Goal: Transaction & Acquisition: Purchase product/service

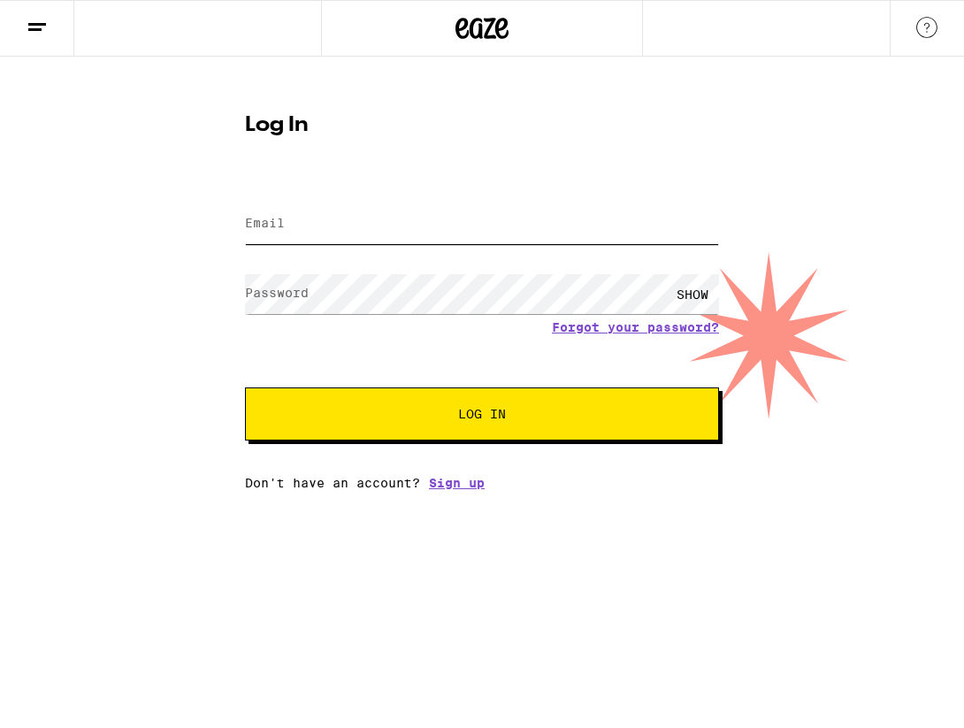
type input "[PERSON_NAME][EMAIL_ADDRESS][DOMAIN_NAME]"
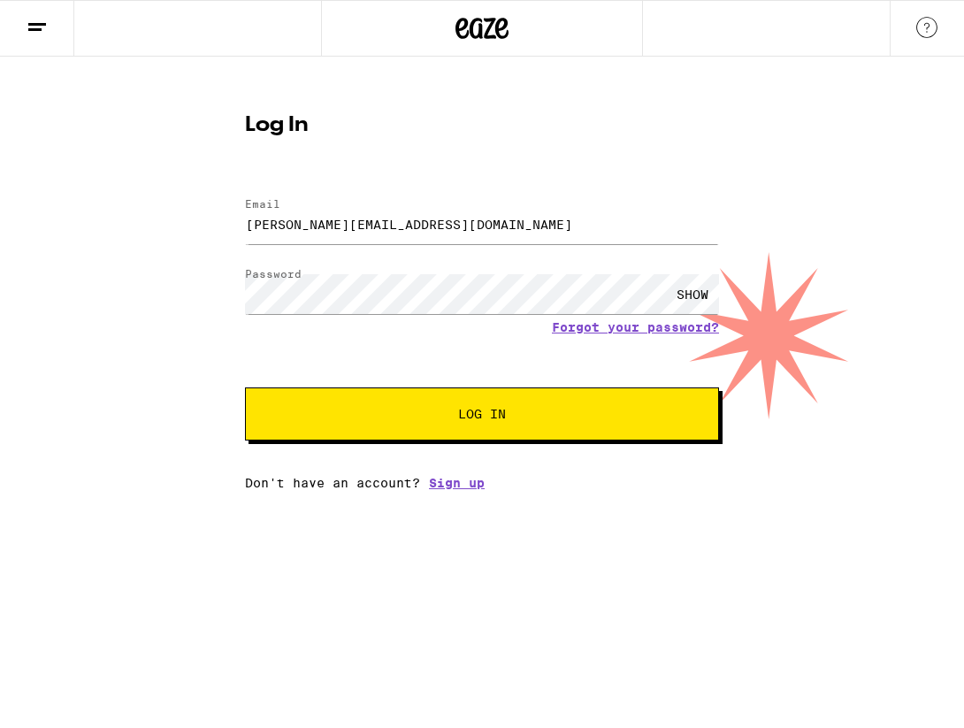
click at [533, 408] on button "Log In" at bounding box center [482, 413] width 474 height 53
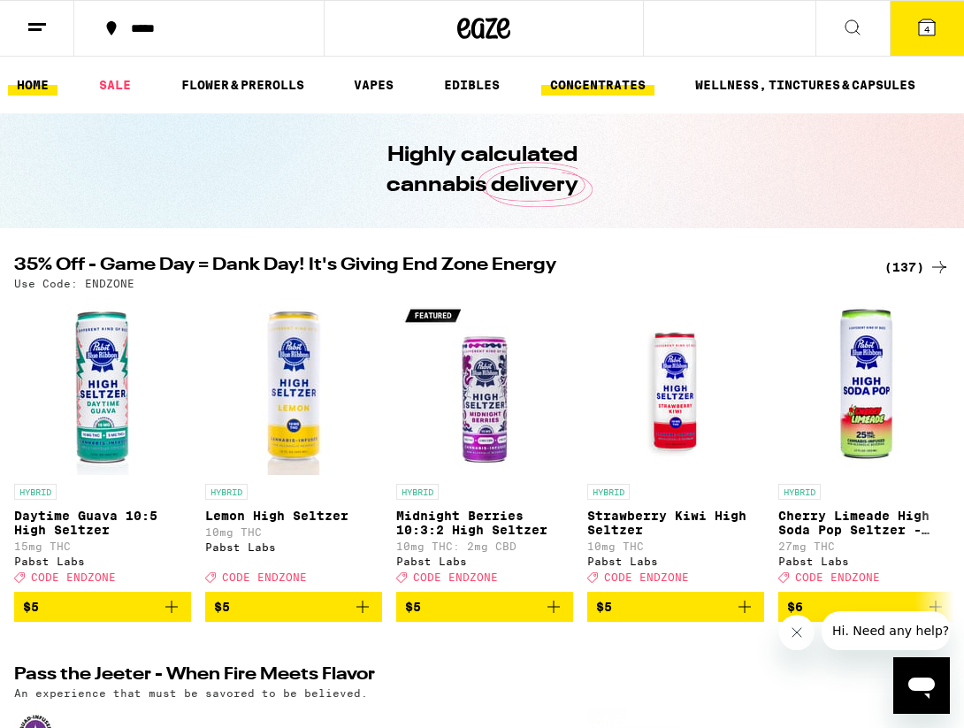
click at [553, 82] on link "CONCENTRATES" at bounding box center [597, 84] width 113 height 21
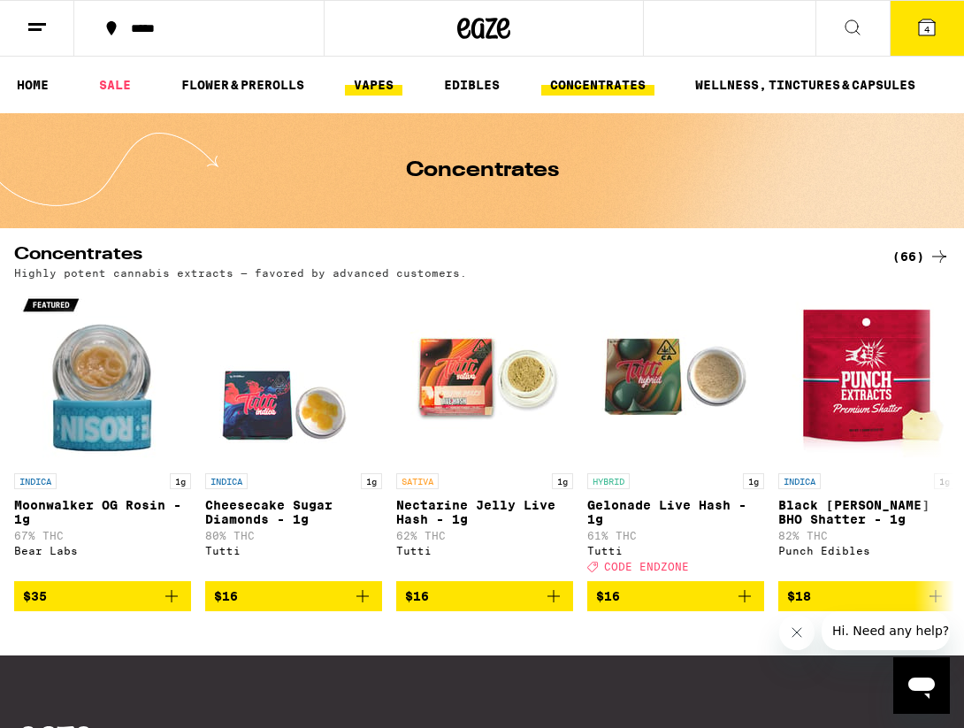
click at [373, 96] on link "VAPES" at bounding box center [374, 84] width 58 height 21
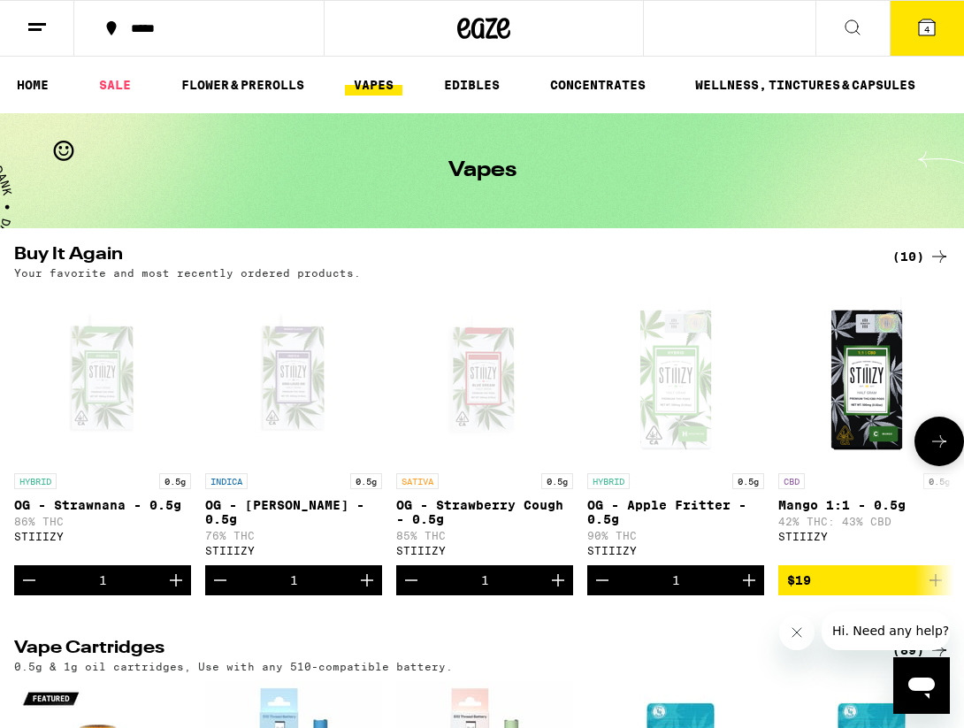
click at [947, 466] on button at bounding box center [940, 442] width 50 height 50
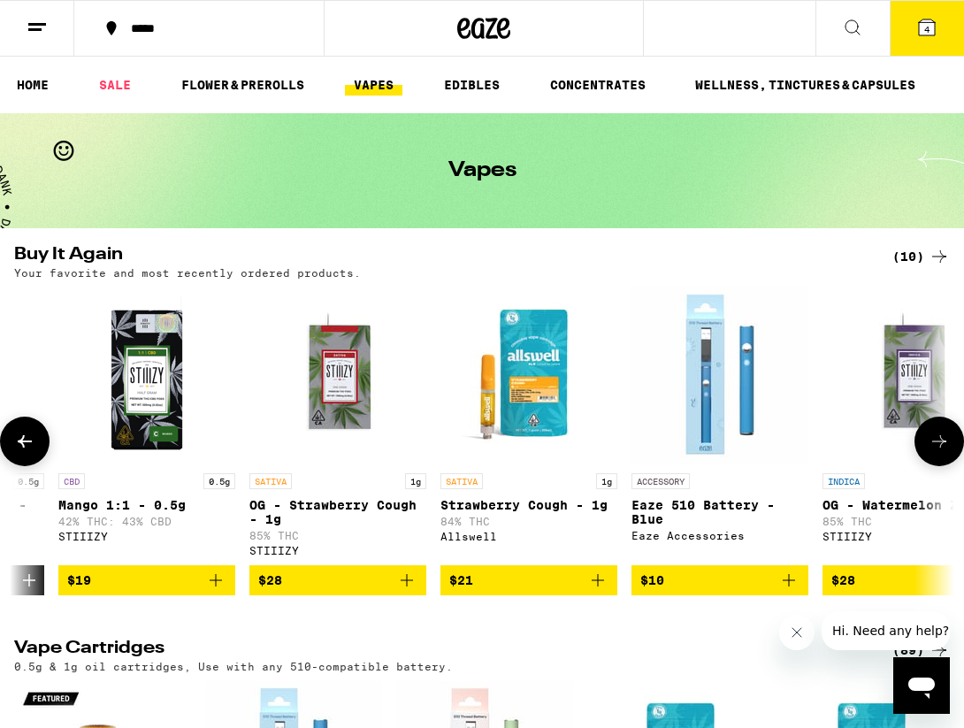
scroll to position [0, 743]
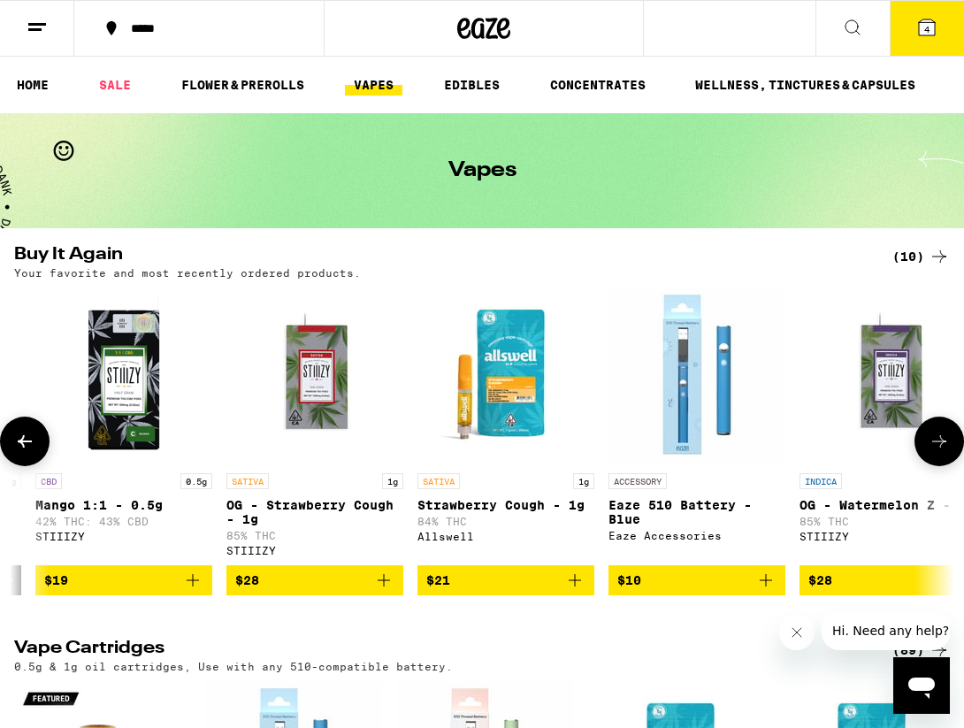
click at [383, 587] on icon "Add to bag" at bounding box center [383, 580] width 21 height 21
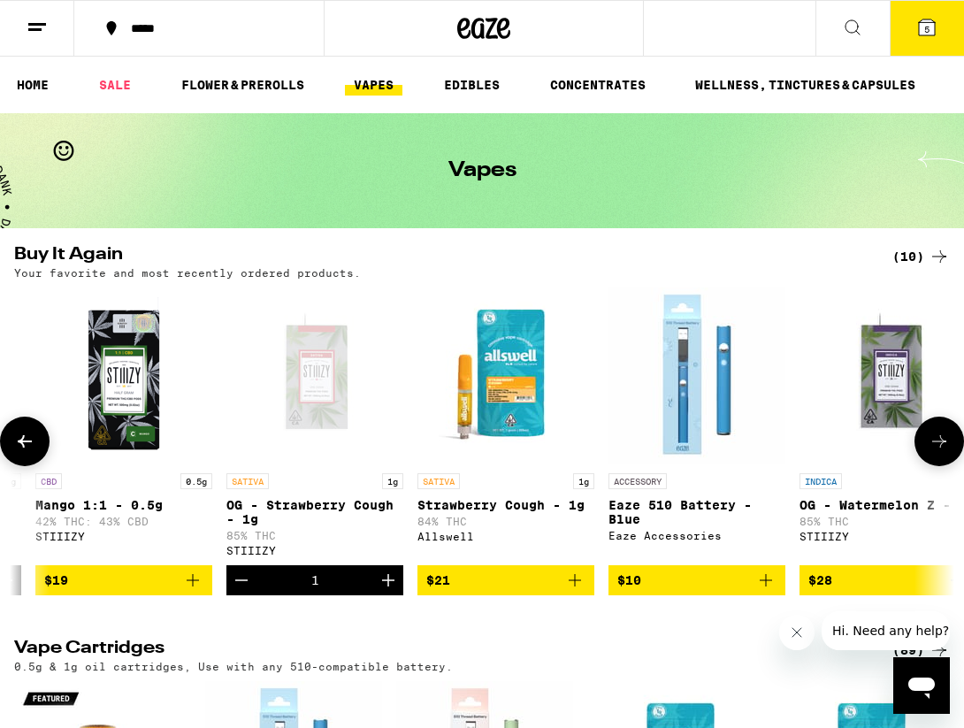
click at [952, 448] on button at bounding box center [940, 442] width 50 height 50
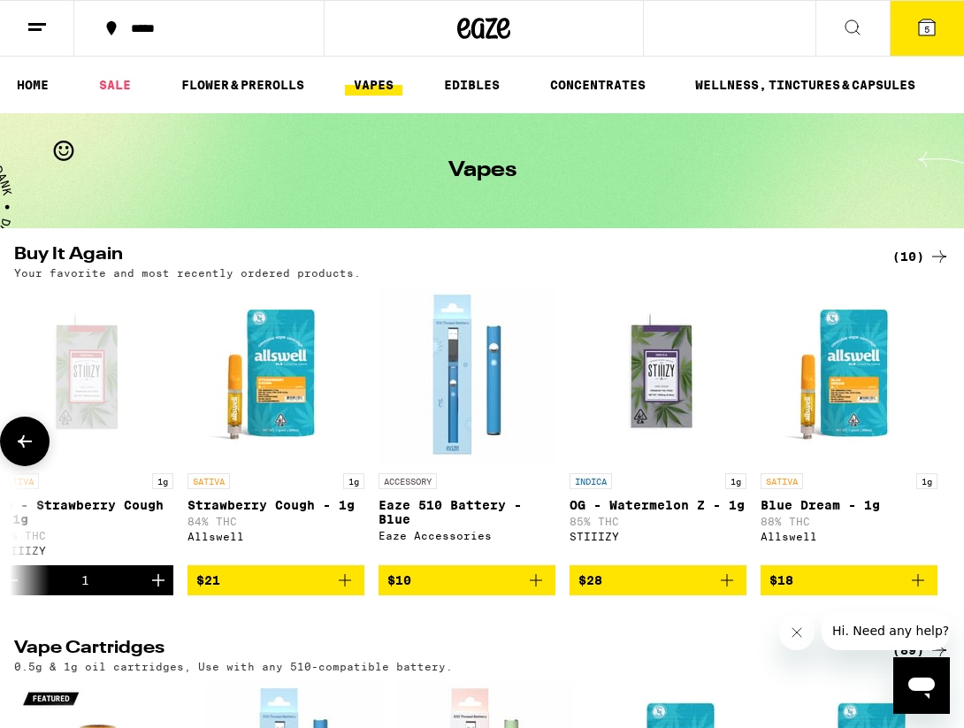
scroll to position [0, 975]
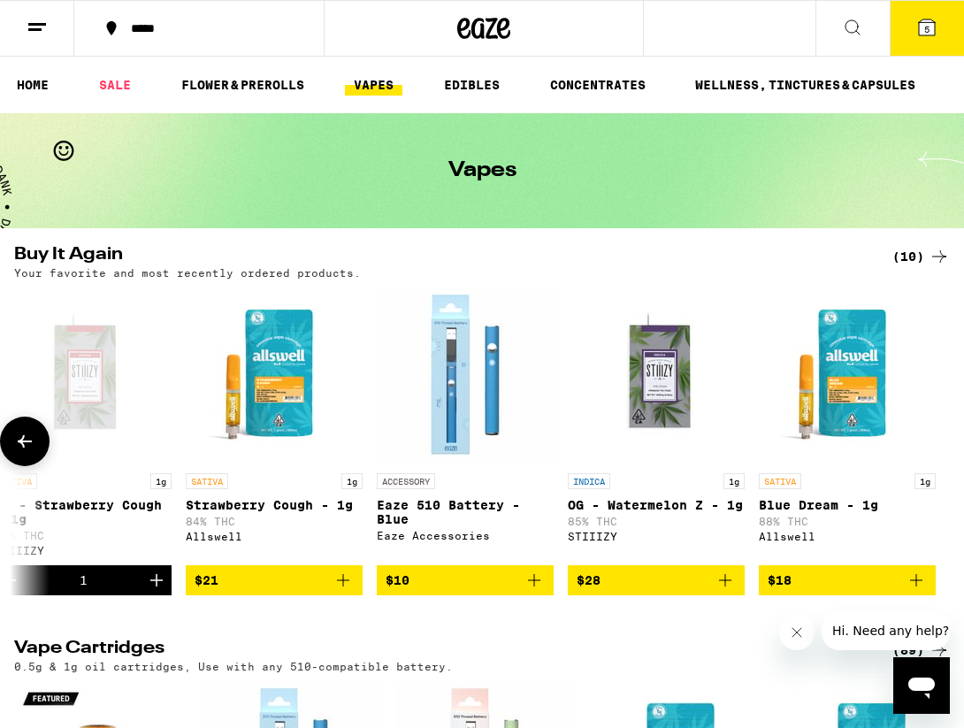
click at [719, 590] on icon "Add to bag" at bounding box center [725, 580] width 21 height 21
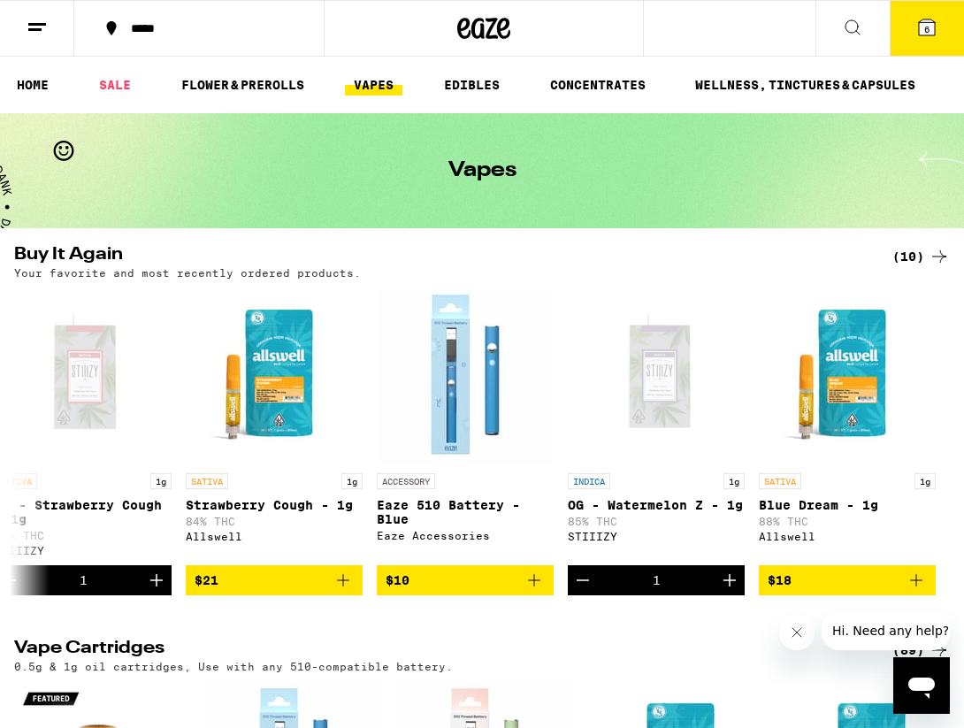
click at [943, 42] on button "6" at bounding box center [927, 28] width 74 height 55
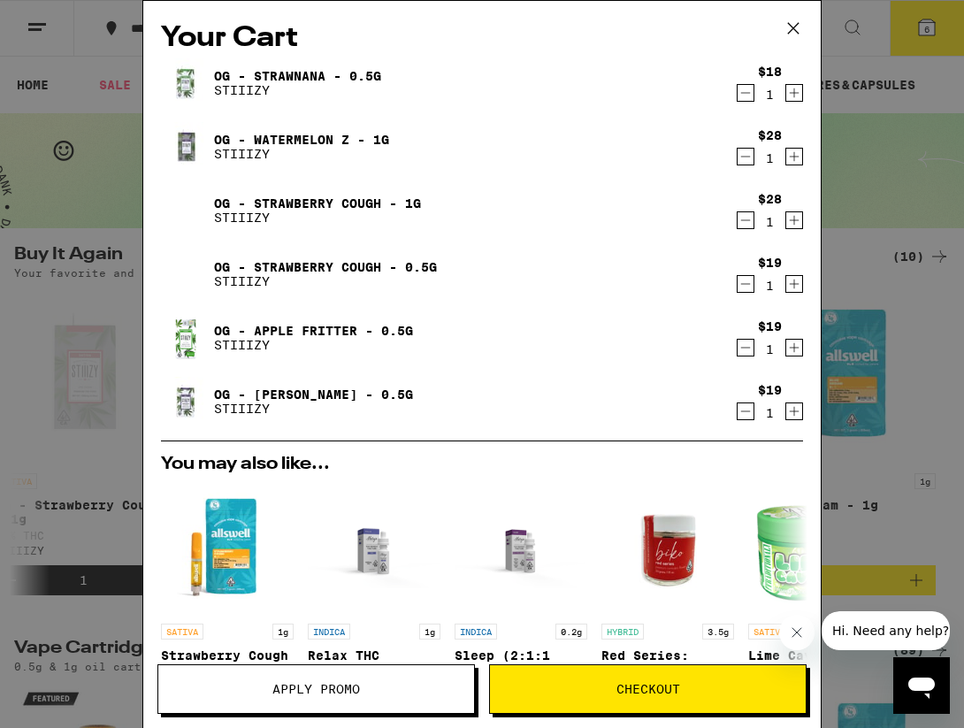
scroll to position [342, 0]
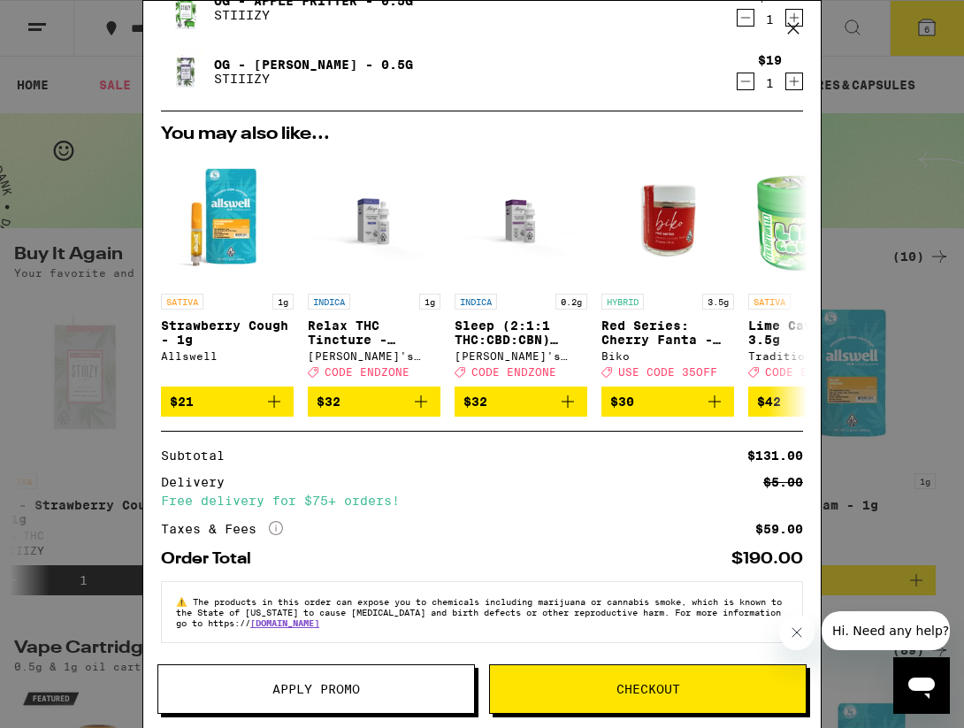
click at [272, 521] on icon "More Info" at bounding box center [276, 528] width 14 height 14
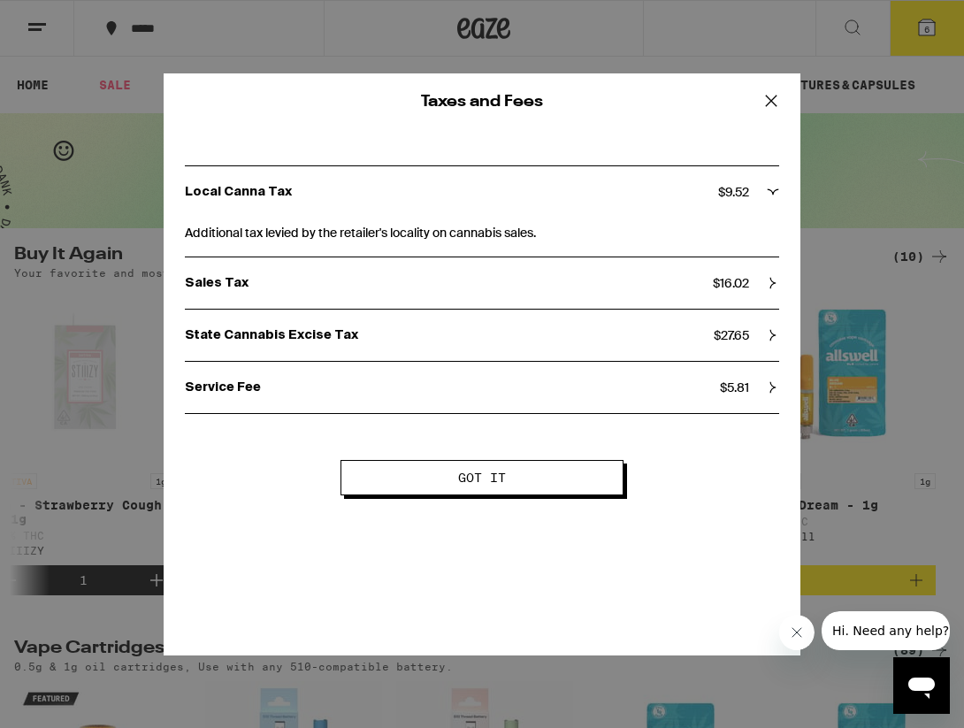
click at [748, 341] on span "$ 27.65" at bounding box center [731, 335] width 35 height 16
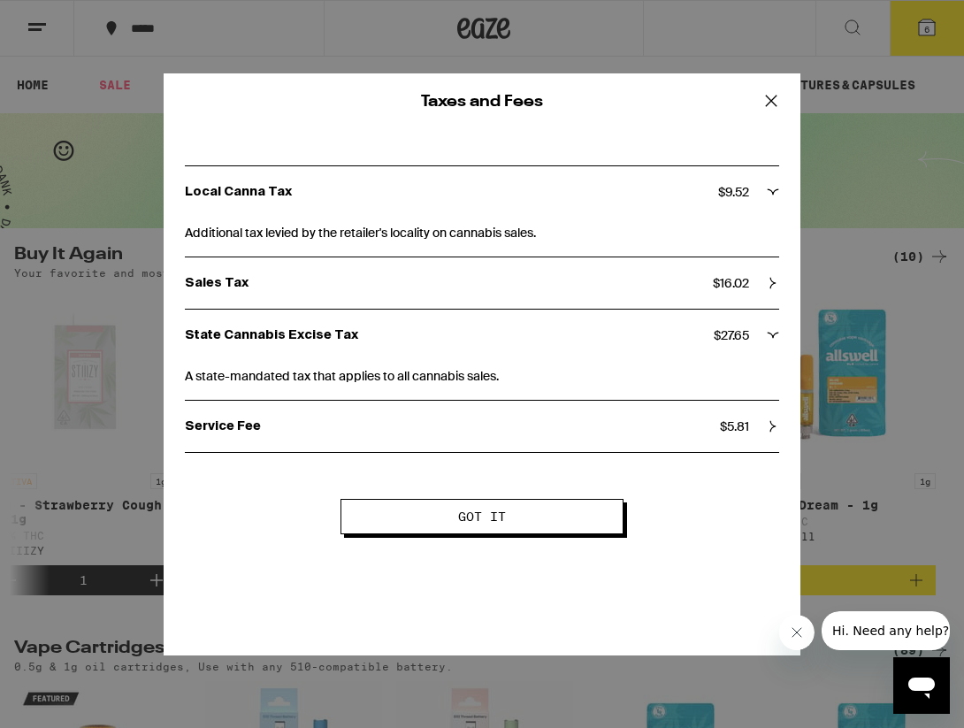
click at [333, 334] on p "State Cannabis Excise Tax" at bounding box center [449, 335] width 529 height 16
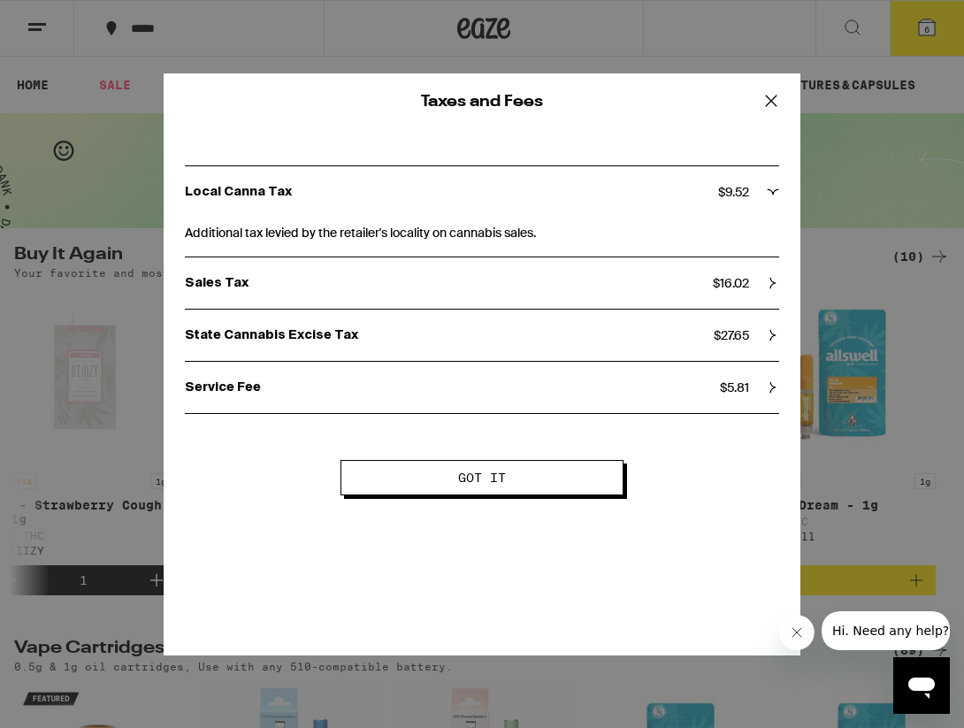
click at [333, 334] on p "State Cannabis Excise Tax" at bounding box center [449, 335] width 529 height 16
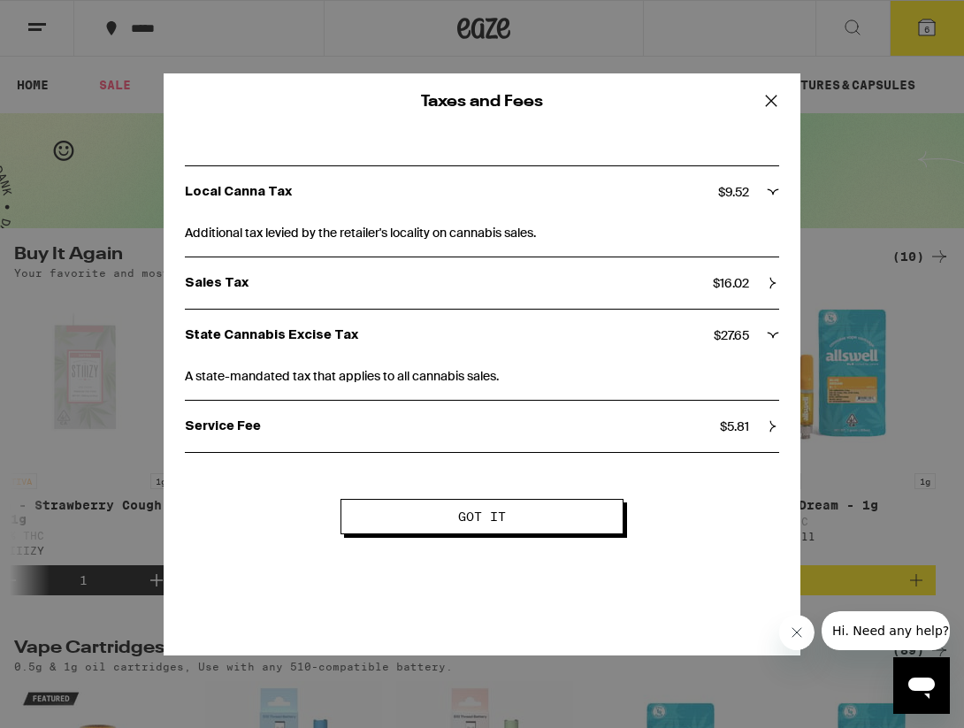
click at [430, 511] on button "Got it" at bounding box center [482, 516] width 283 height 35
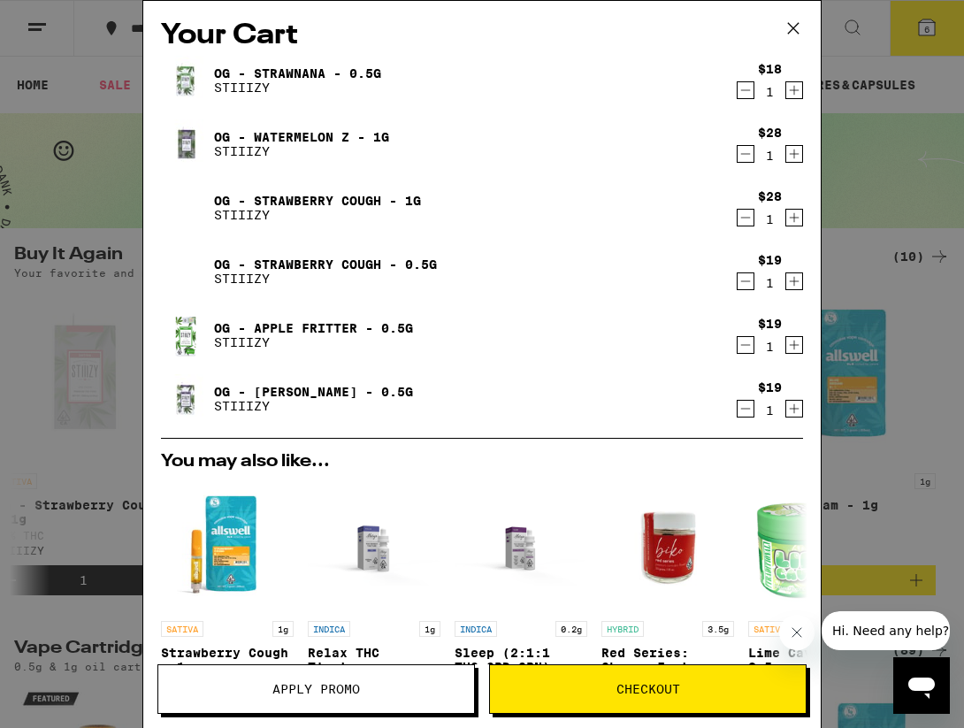
scroll to position [0, 0]
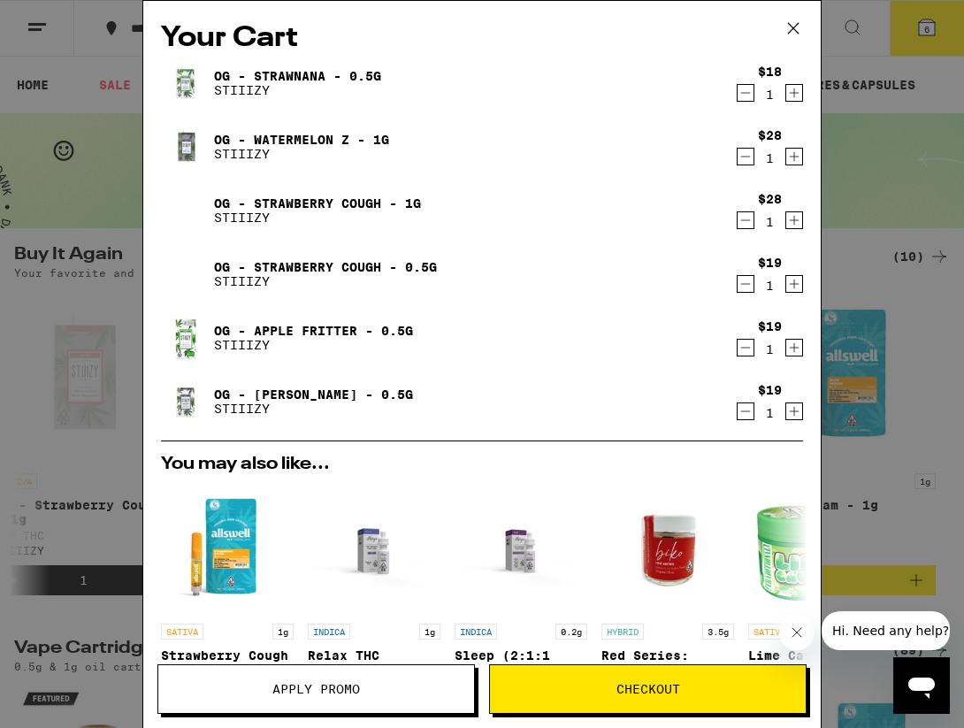
click at [936, 236] on div "Your Cart OG - Strawnana - 0.5g STIIIZY $18 1 OG - Watermelon Z - 1g STIIIZY $2…" at bounding box center [482, 364] width 964 height 728
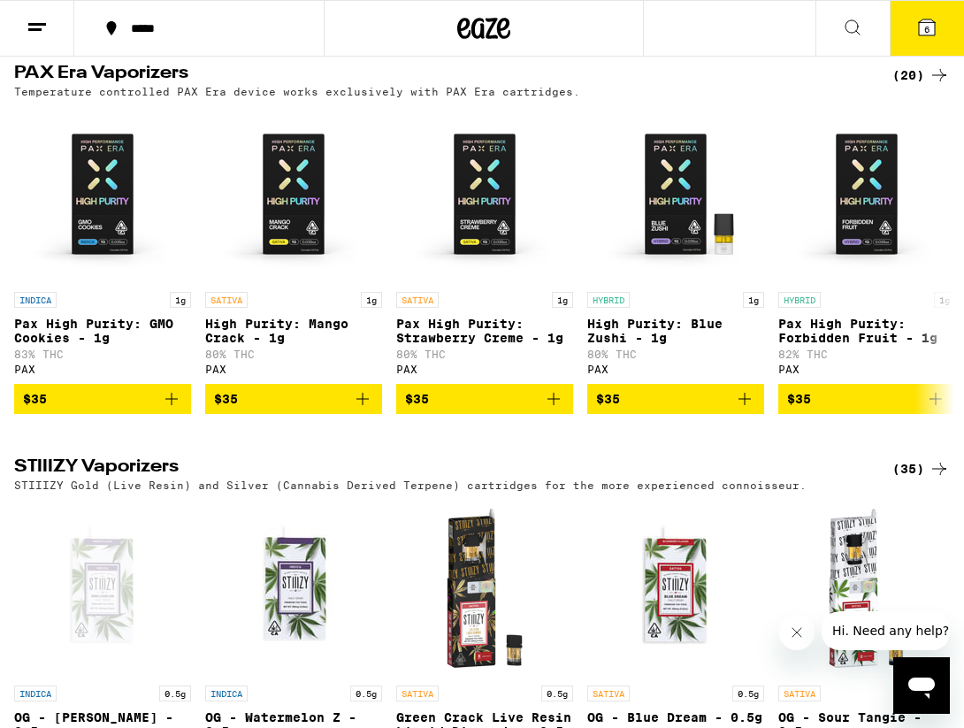
scroll to position [1377, 0]
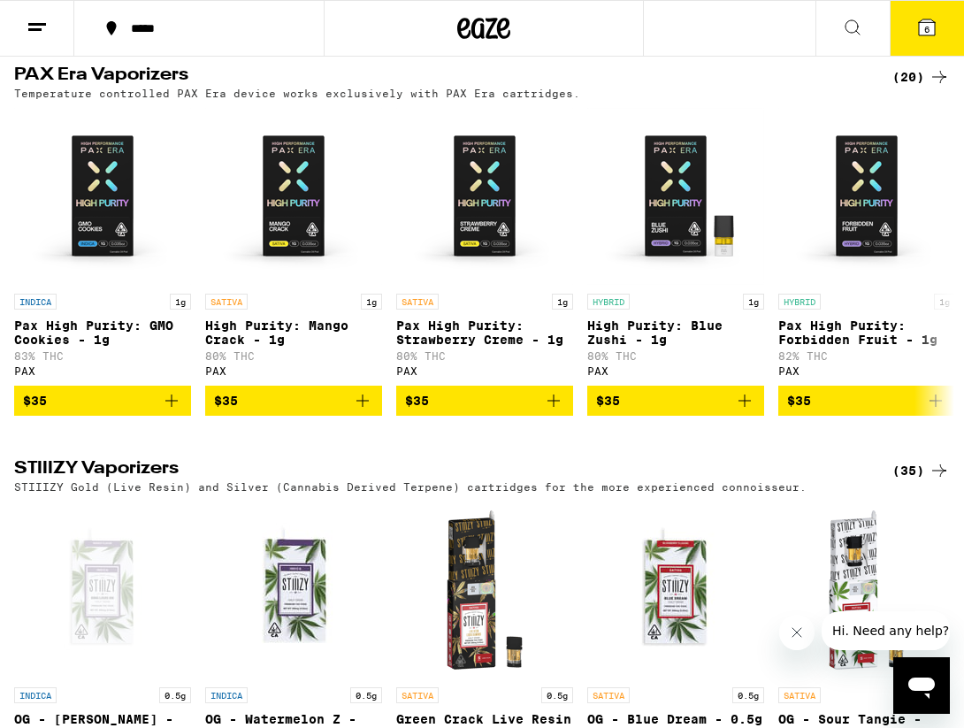
click at [941, 32] on button "6" at bounding box center [927, 28] width 74 height 55
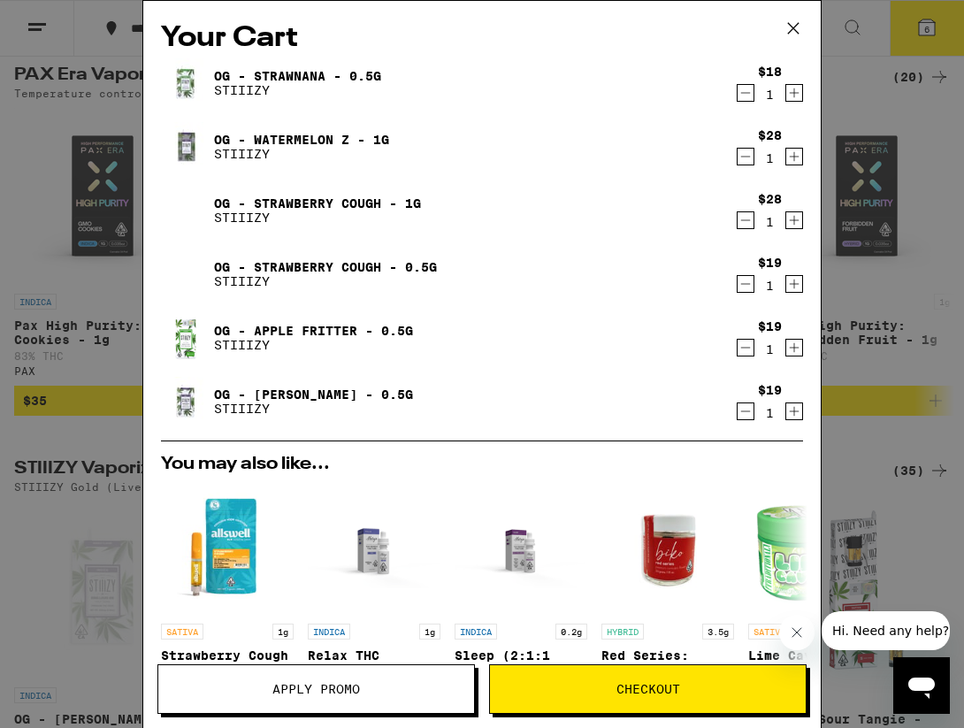
click at [749, 157] on icon "Decrement" at bounding box center [746, 156] width 16 height 21
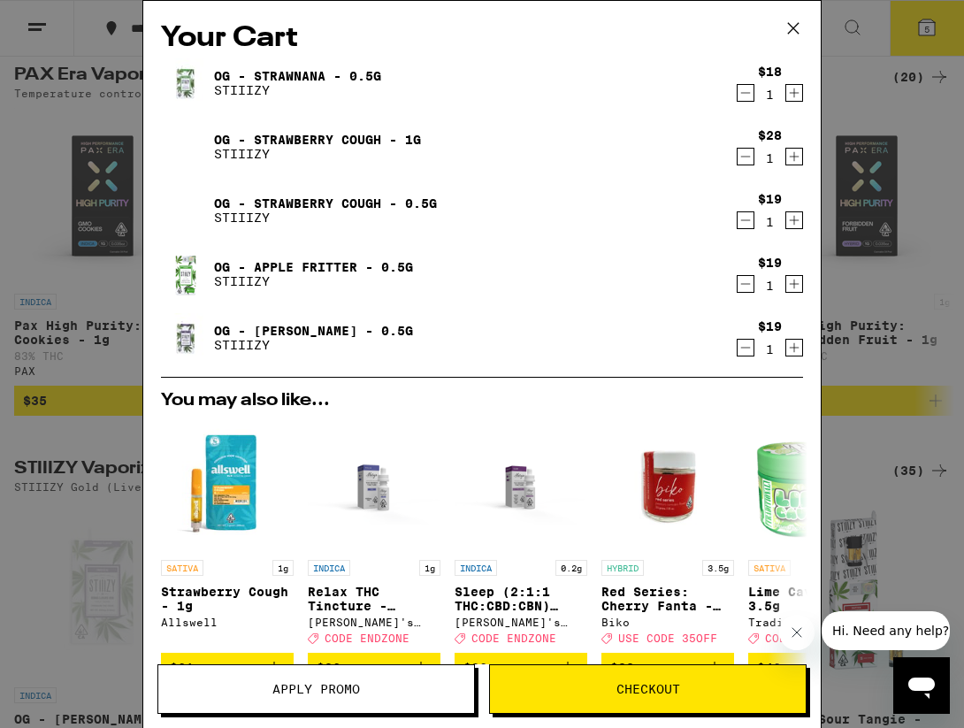
click at [750, 157] on icon "Decrement" at bounding box center [746, 156] width 16 height 21
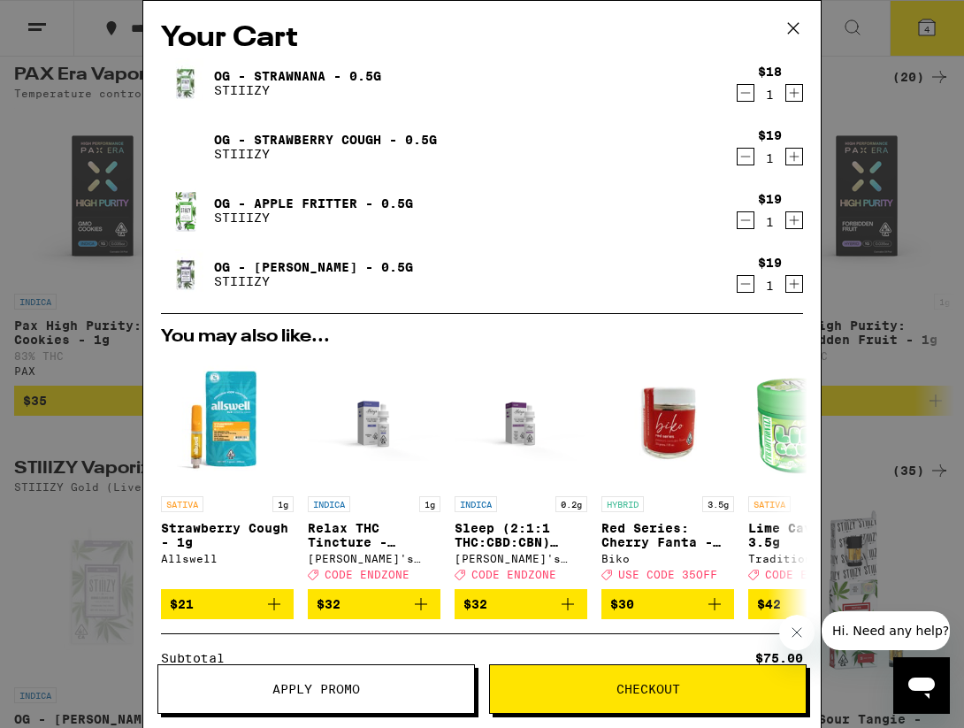
click at [794, 289] on icon "Increment" at bounding box center [795, 285] width 10 height 10
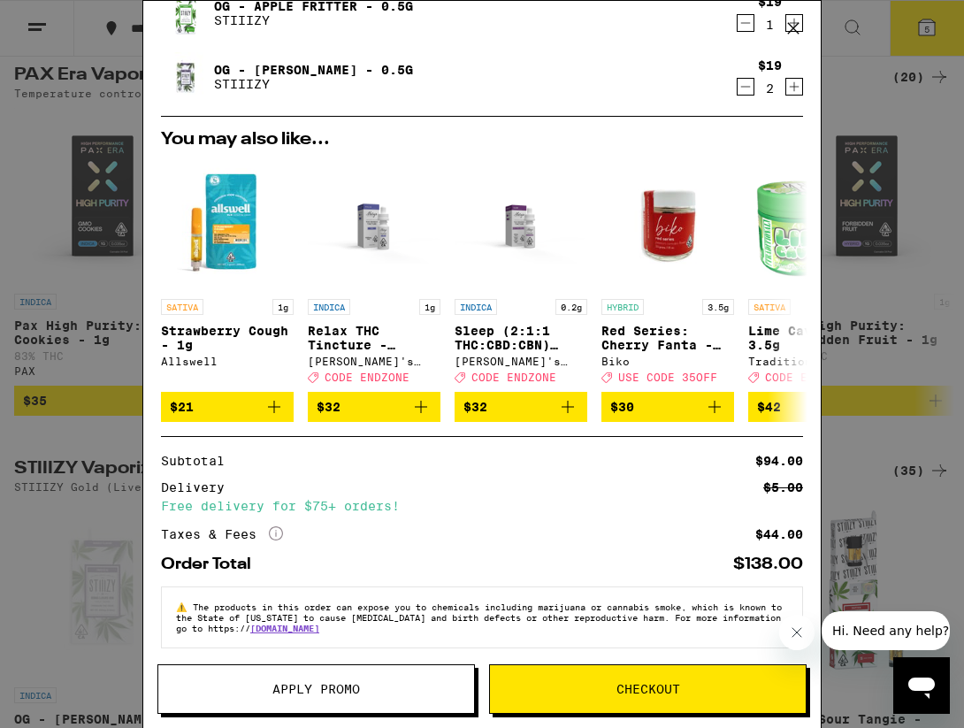
scroll to position [184, 0]
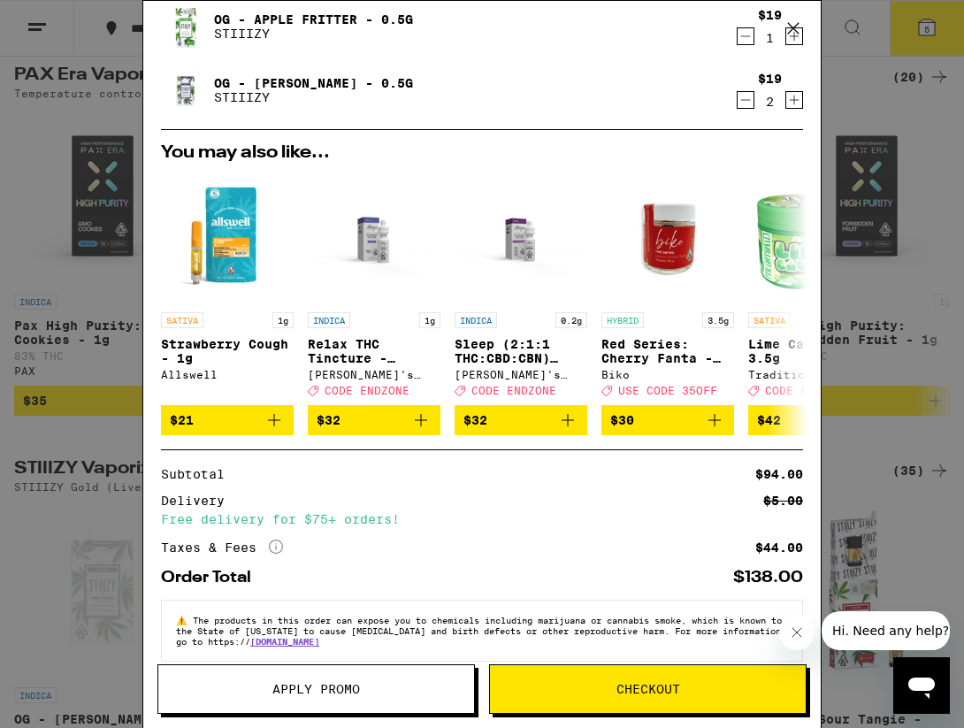
click at [639, 679] on button "Checkout" at bounding box center [648, 689] width 318 height 50
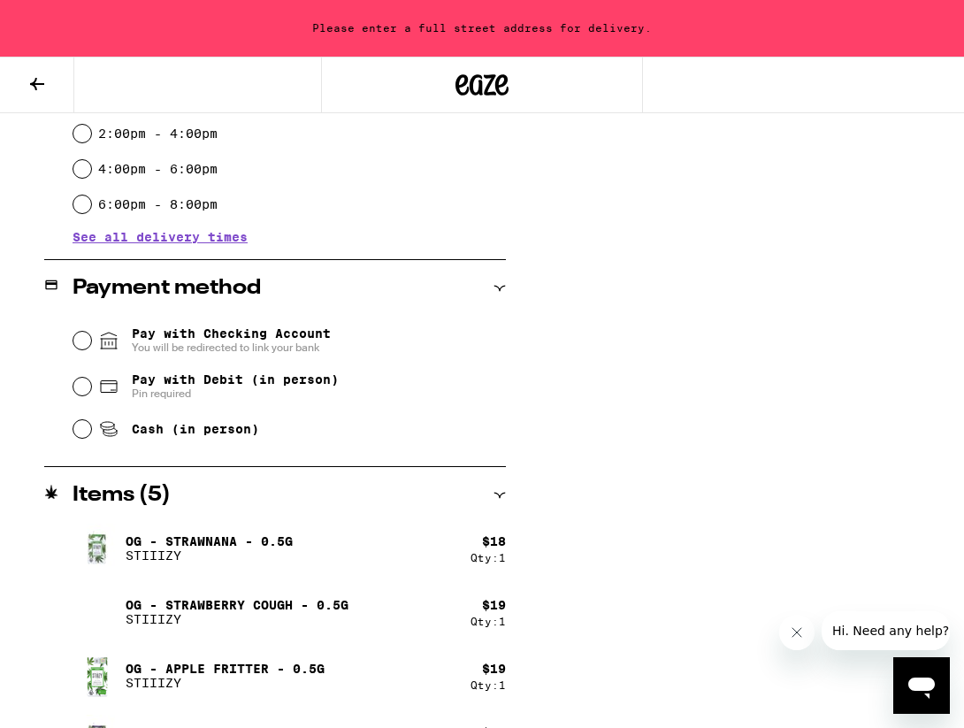
scroll to position [642, 0]
